Goal: Task Accomplishment & Management: Use online tool/utility

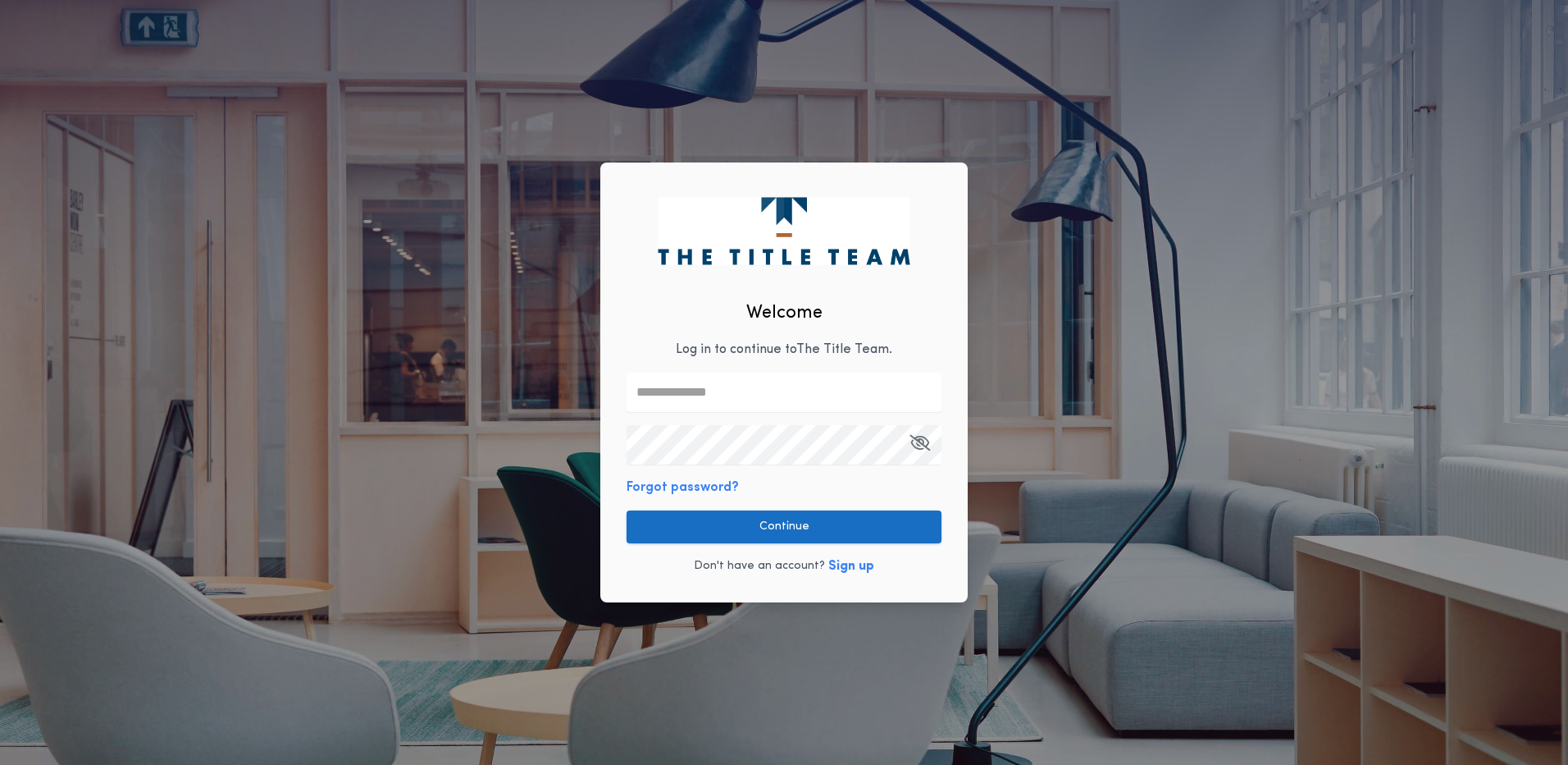
type input "**********"
click at [760, 501] on div "**********" at bounding box center [784, 382] width 367 height 440
click at [758, 524] on button "Continue" at bounding box center [784, 526] width 315 height 33
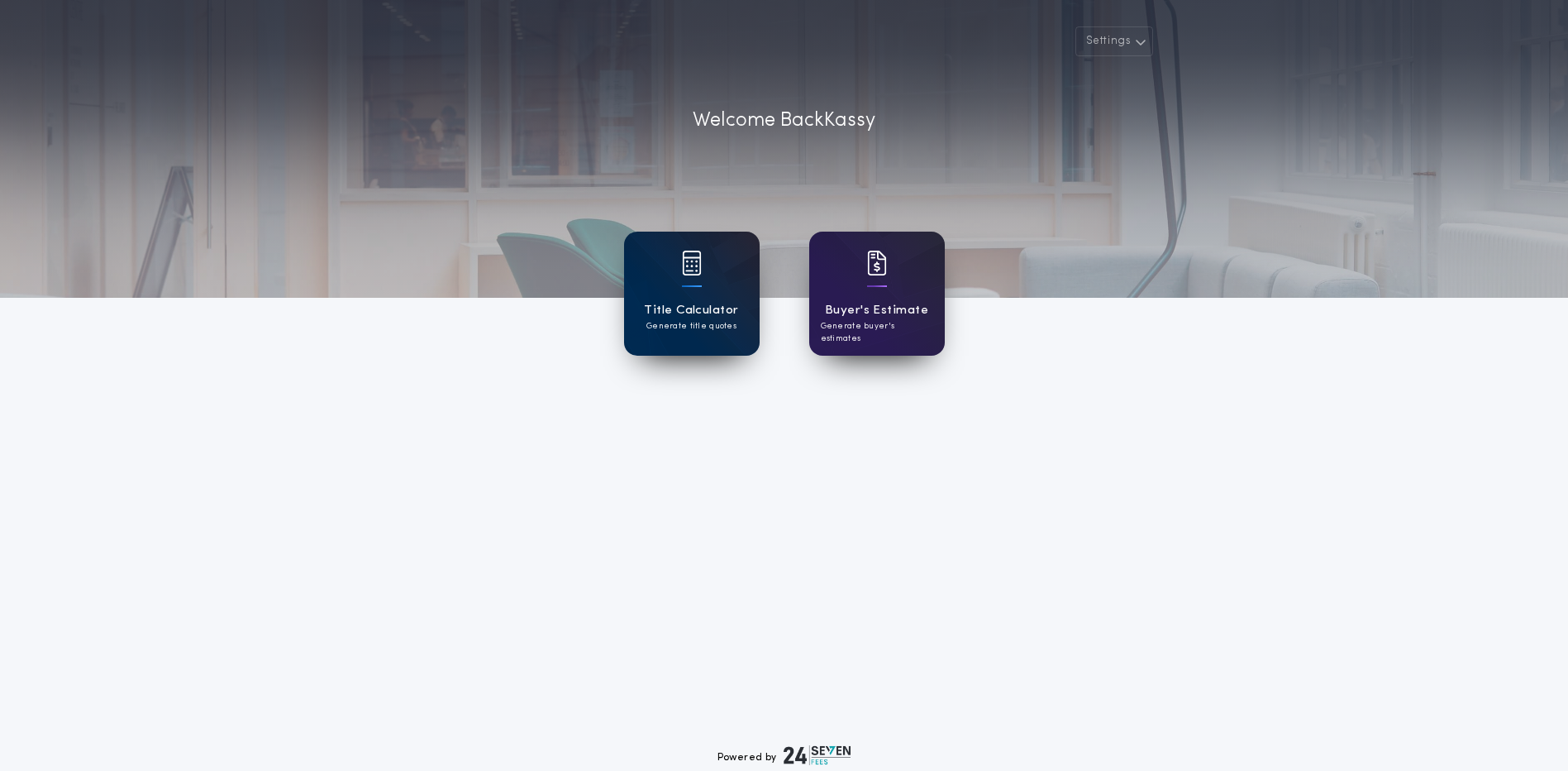
click at [702, 278] on div "Title Calculator Generate title quotes" at bounding box center [691, 293] width 135 height 124
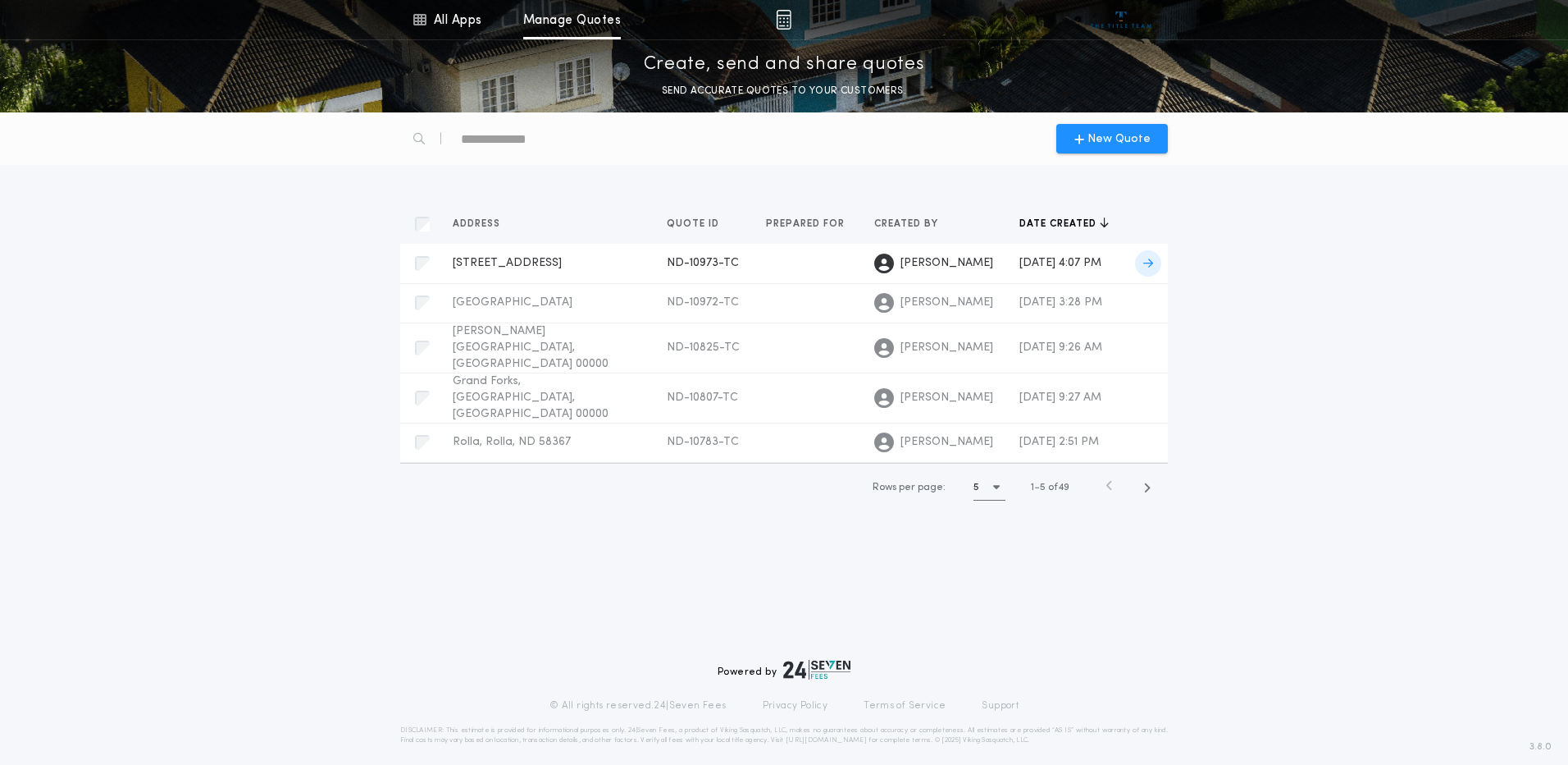
click at [509, 271] on div "[STREET_ADDRESS]-TC Prepared for [PERSON_NAME]" at bounding box center [547, 263] width 188 height 17
click at [515, 346] on div "[PERSON_NAME], [GEOGRAPHIC_DATA] 00000 ND-10825-TC Prepared for [PERSON_NAME]" at bounding box center [547, 348] width 188 height 49
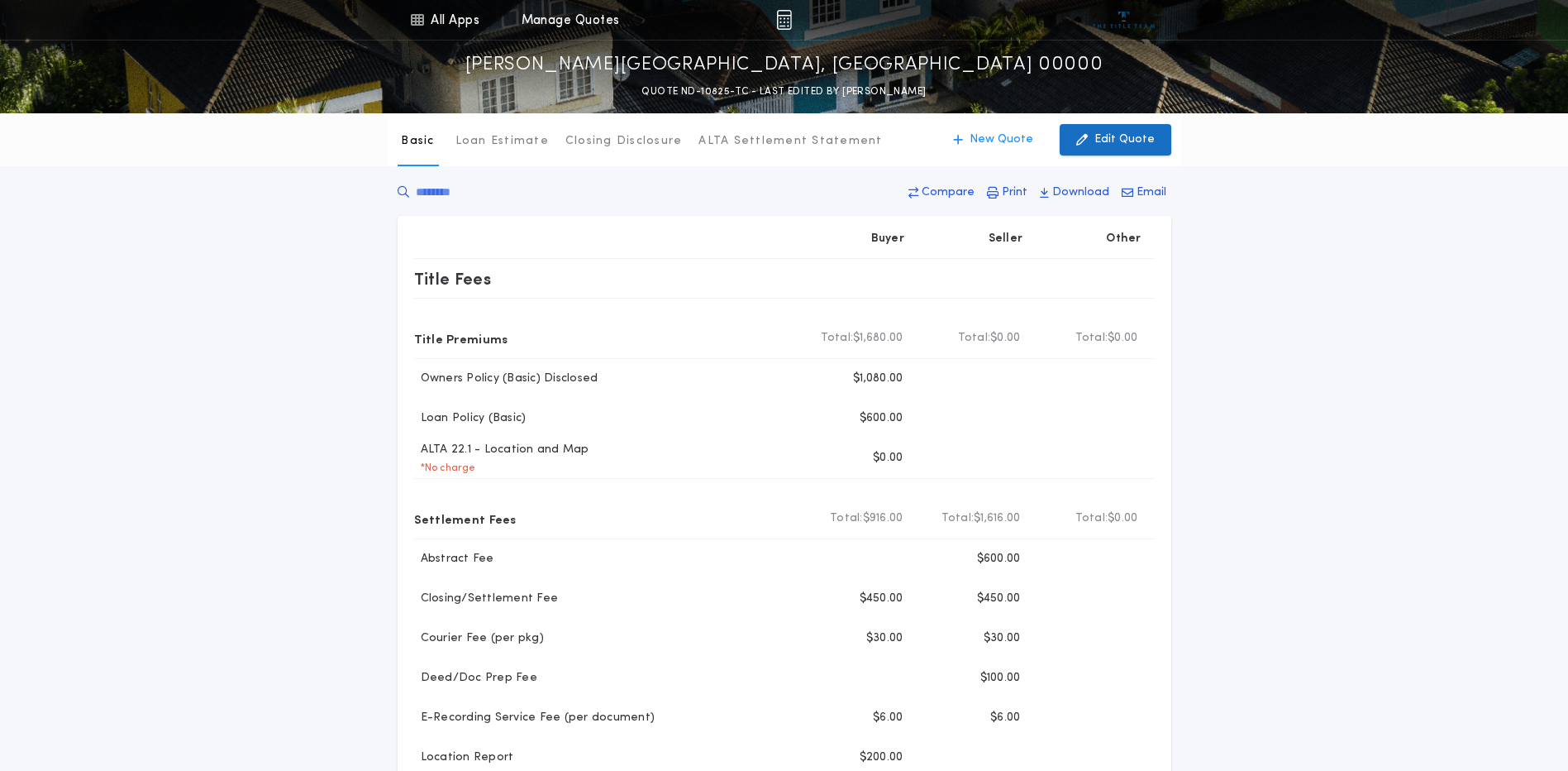
click at [1081, 136] on icon "button" at bounding box center [1081, 140] width 12 height 18
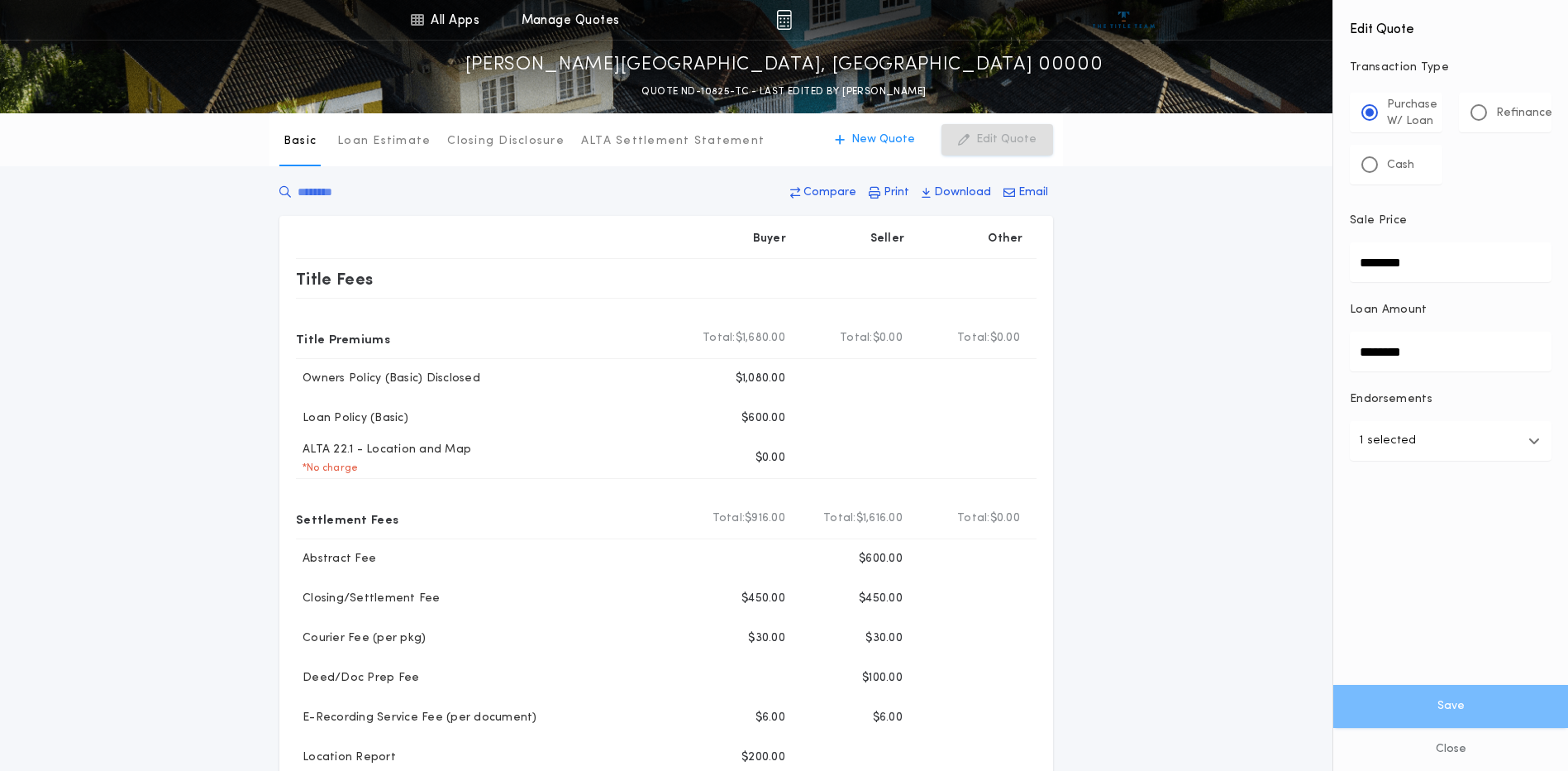
click at [1515, 110] on p "Refinance" at bounding box center [1524, 113] width 56 height 17
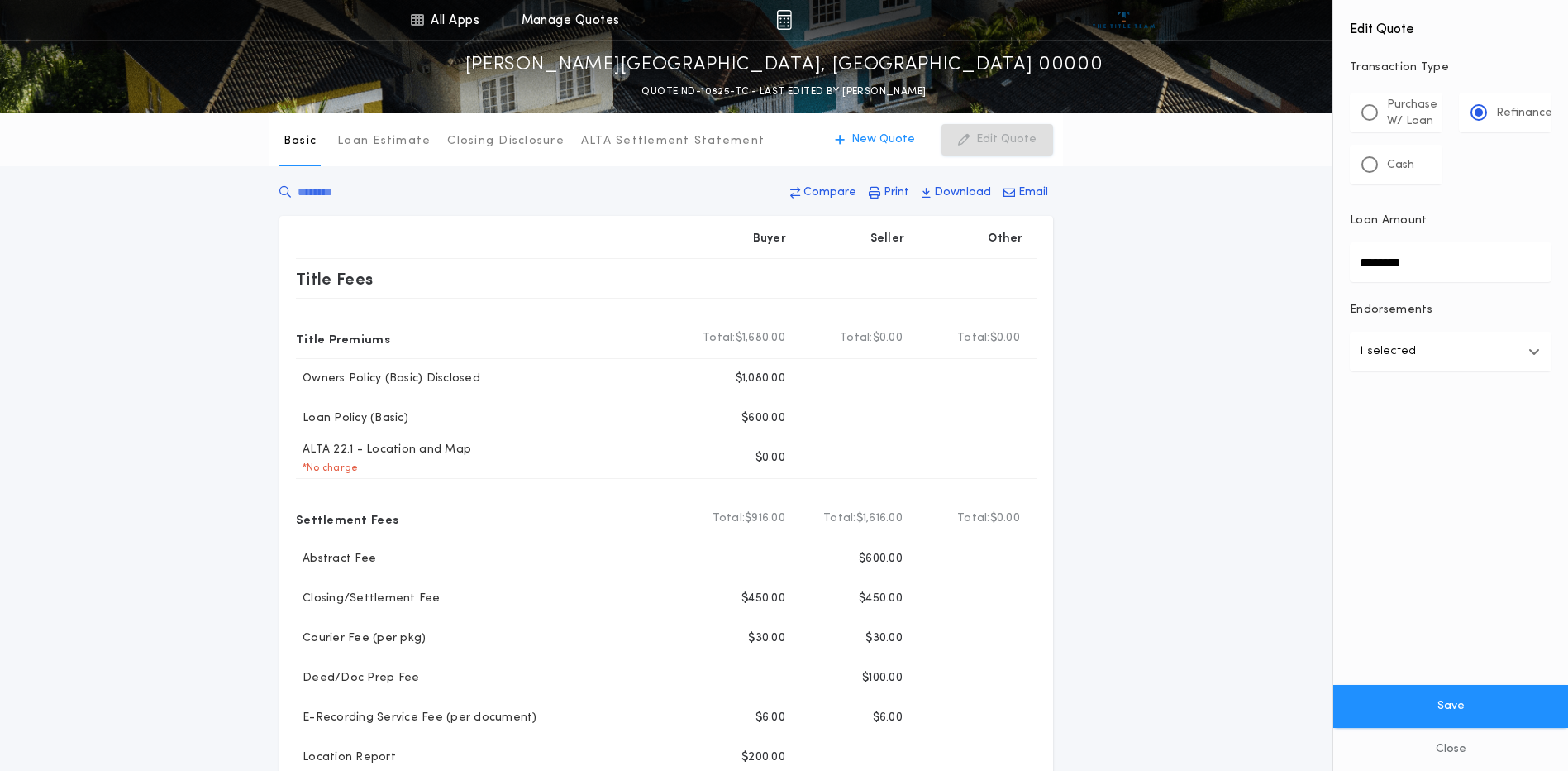
drag, startPoint x: 1426, startPoint y: 267, endPoint x: 1091, endPoint y: 283, distance: 335.4
click at [1091, 283] on div "All Apps Title Calculator Buyer's Estimate Menu All Apps Manage Quotes Bismarck…" at bounding box center [784, 738] width 1568 height 1477
click at [1445, 686] on button "Save" at bounding box center [1451, 706] width 235 height 43
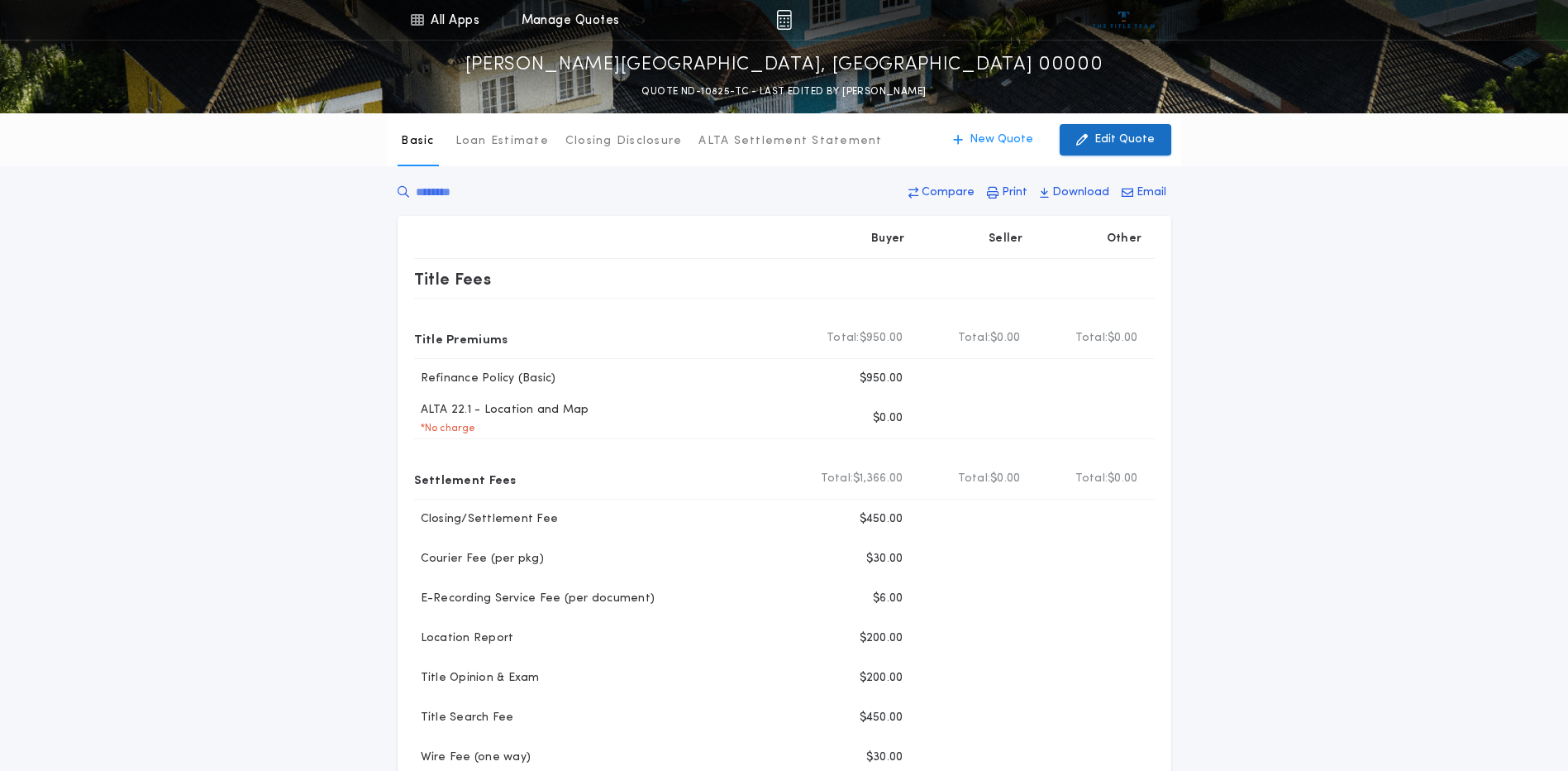
click at [1114, 143] on p "Edit Quote" at bounding box center [1125, 140] width 61 height 17
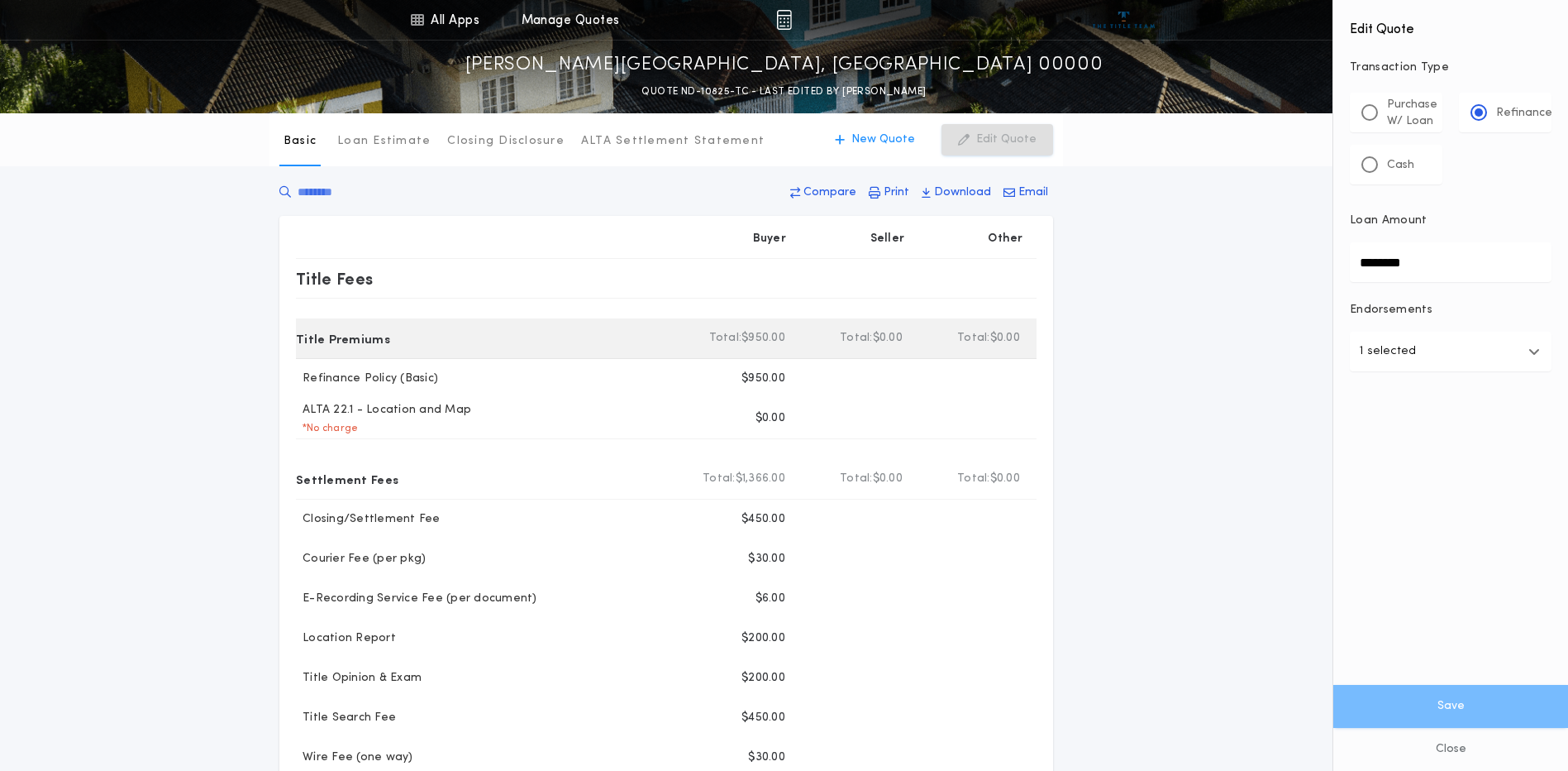
drag, startPoint x: 1424, startPoint y: 267, endPoint x: 1031, endPoint y: 321, distance: 396.7
click at [1031, 321] on div "All Apps Title Calculator Buyer's Estimate Menu All Apps Manage Quotes Bismarck…" at bounding box center [784, 648] width 1568 height 1297
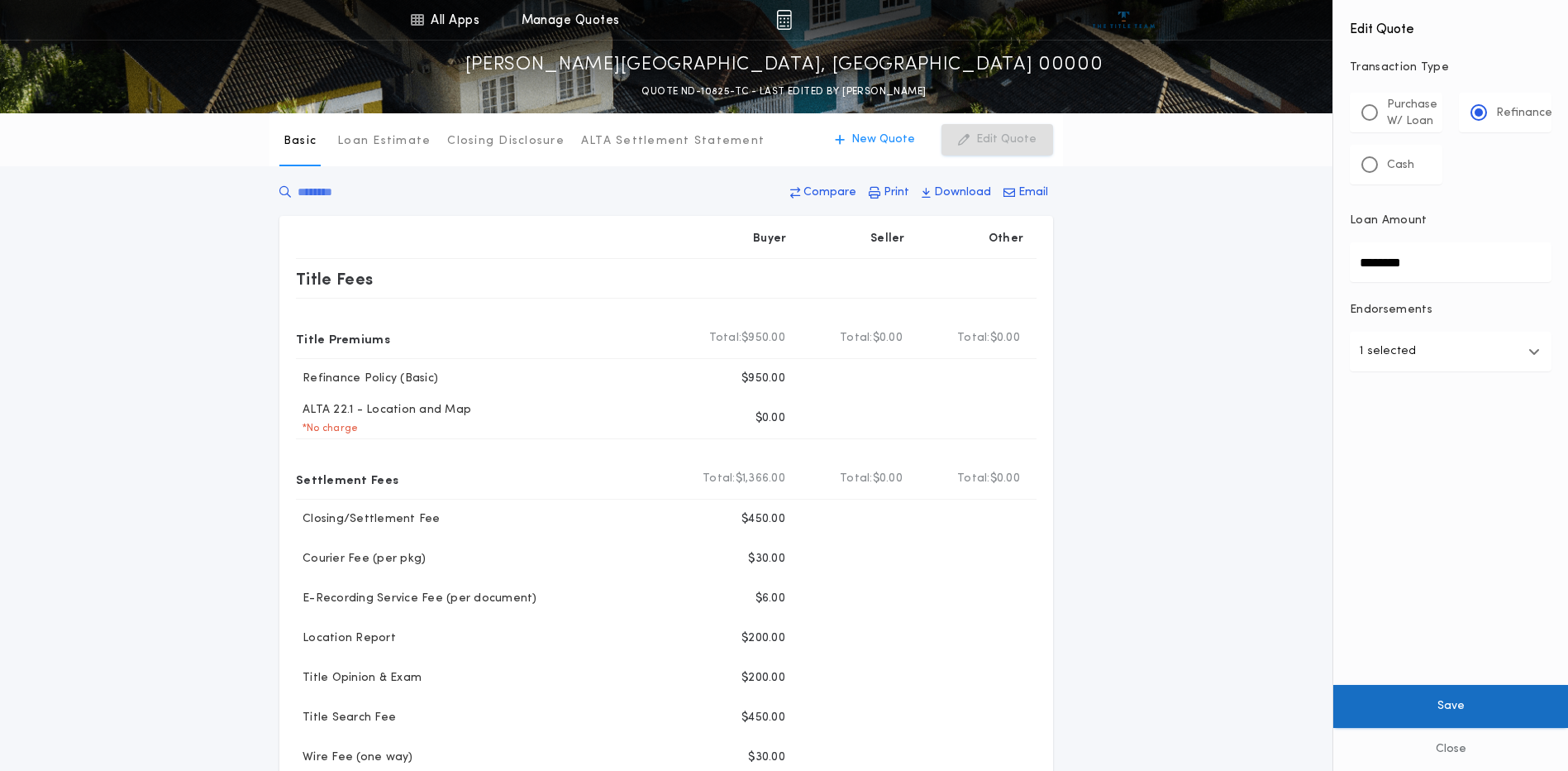
type input "********"
click at [1502, 717] on button "Save" at bounding box center [1451, 706] width 235 height 43
